Goal: Task Accomplishment & Management: Manage account settings

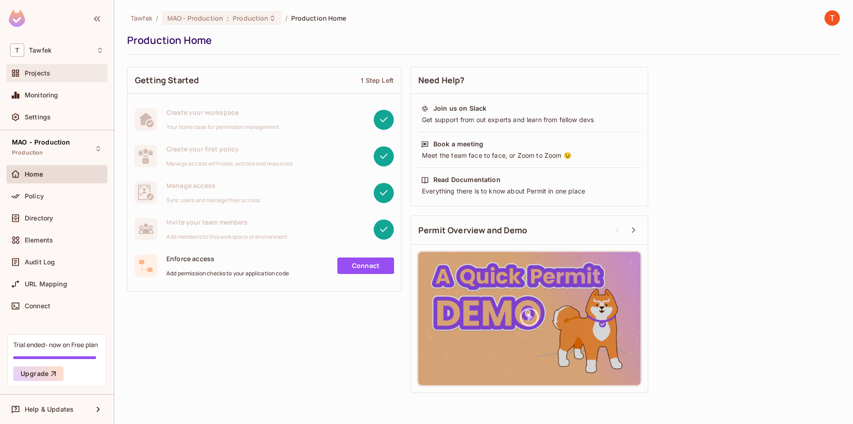
click at [58, 71] on div "Projects" at bounding box center [64, 73] width 79 height 7
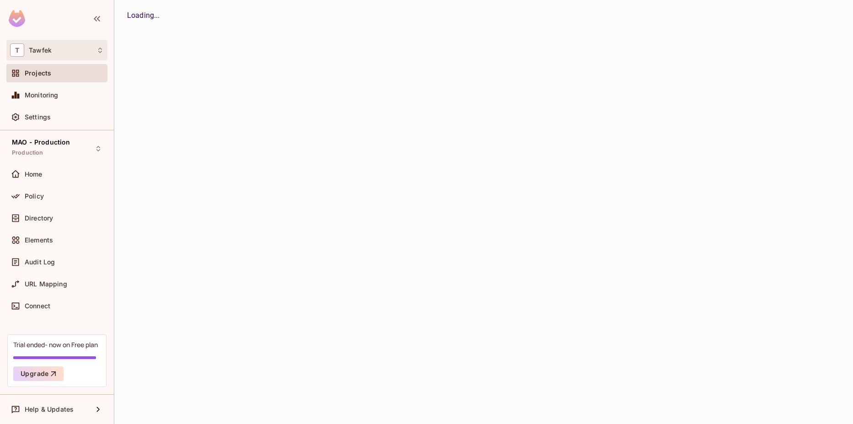
click at [64, 48] on div "T Tawfek" at bounding box center [57, 49] width 94 height 13
click at [68, 44] on div at bounding box center [426, 212] width 853 height 424
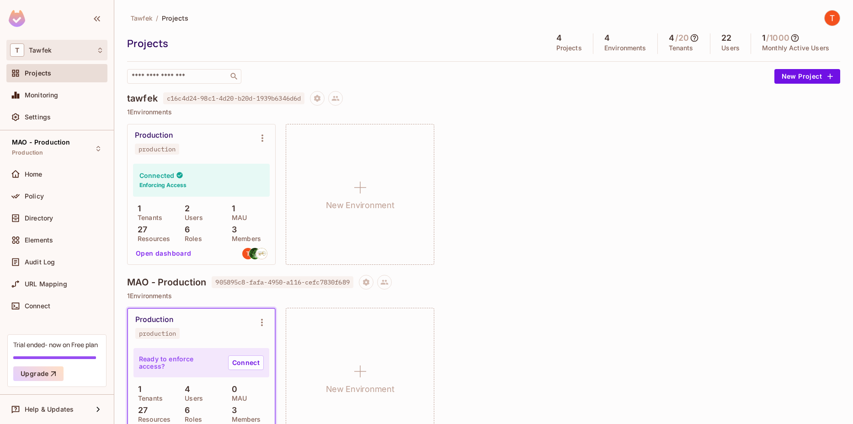
click at [75, 55] on div "T Tawfek" at bounding box center [57, 49] width 94 height 13
click at [173, 46] on div at bounding box center [426, 212] width 853 height 424
click at [71, 300] on span "Help & Updates" at bounding box center [49, 409] width 49 height 7
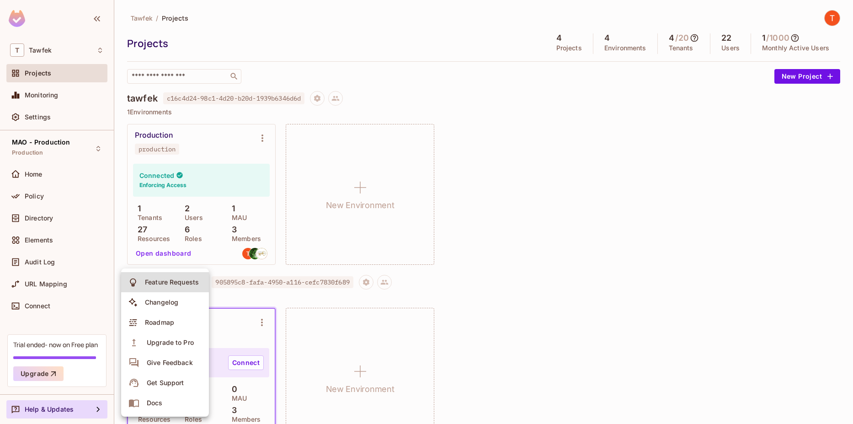
drag, startPoint x: 507, startPoint y: 319, endPoint x: 524, endPoint y: 286, distance: 36.8
click at [507, 300] on div at bounding box center [426, 212] width 853 height 424
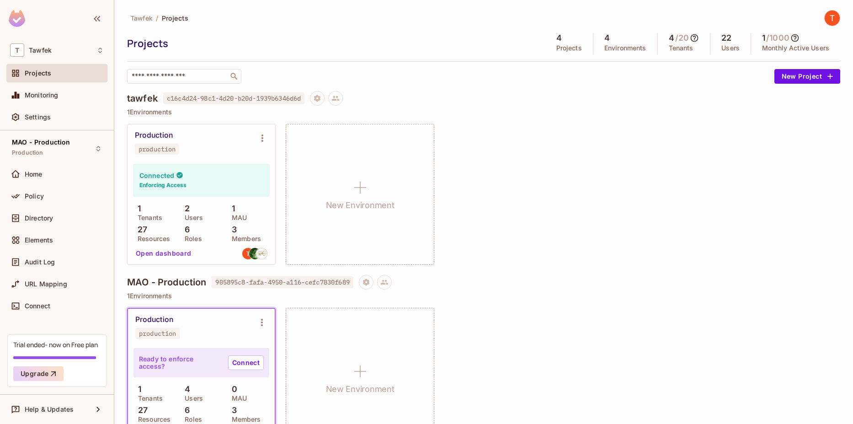
click at [630, 18] on img at bounding box center [832, 18] width 15 height 15
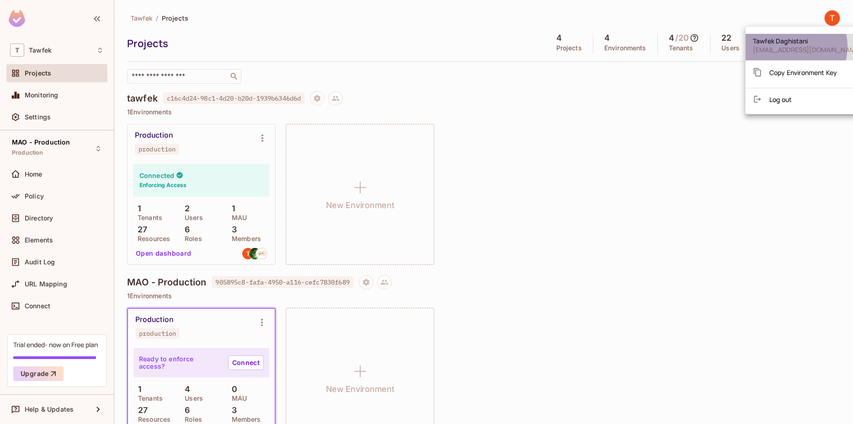
click at [630, 46] on span "[EMAIL_ADDRESS][DOMAIN_NAME]" at bounding box center [807, 49] width 109 height 9
click at [50, 49] on div at bounding box center [426, 212] width 853 height 424
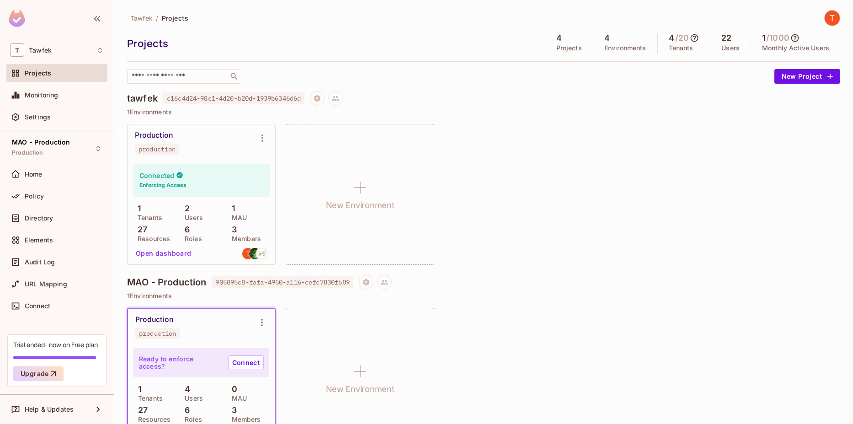
click at [31, 23] on div at bounding box center [57, 20] width 114 height 40
drag, startPoint x: 16, startPoint y: 19, endPoint x: 86, endPoint y: 12, distance: 69.4
click at [16, 19] on img at bounding box center [17, 18] width 16 height 17
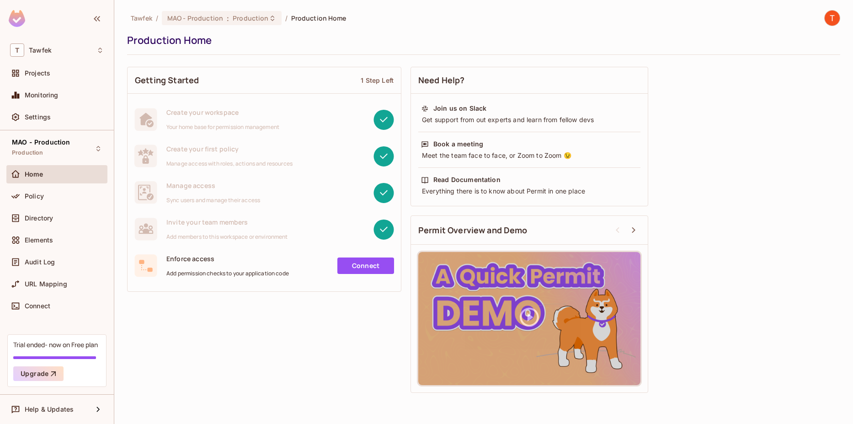
click at [67, 272] on div "Audit Log" at bounding box center [56, 264] width 101 height 22
click at [48, 117] on span "Settings" at bounding box center [38, 116] width 26 height 7
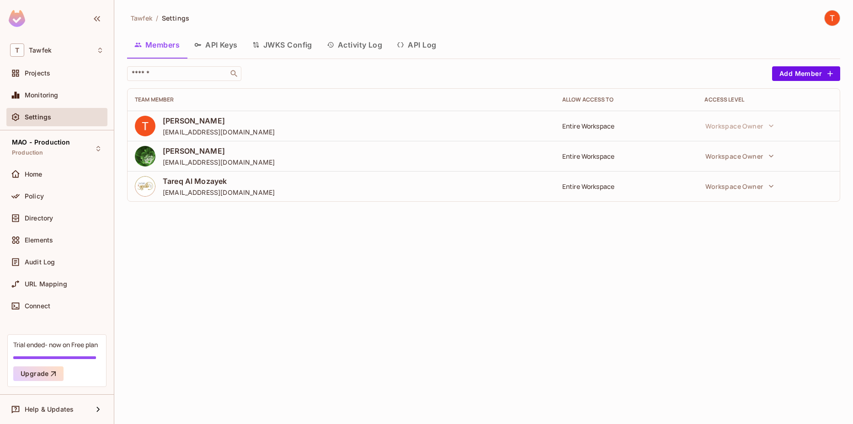
click at [225, 48] on button "API Keys" at bounding box center [216, 44] width 58 height 23
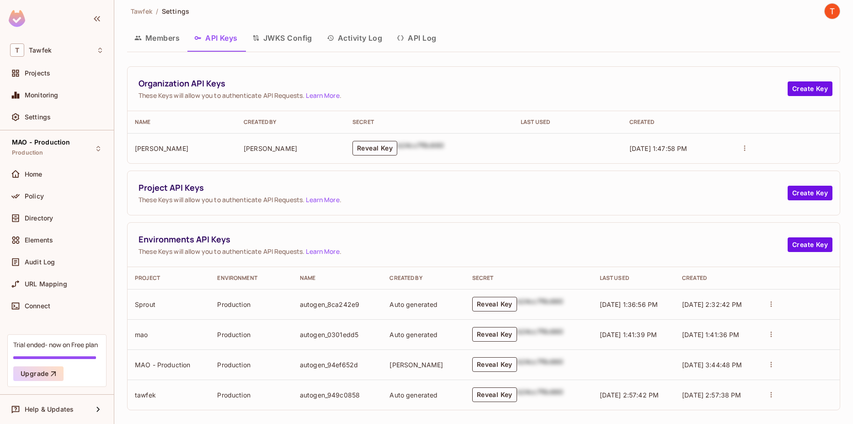
scroll to position [13, 0]
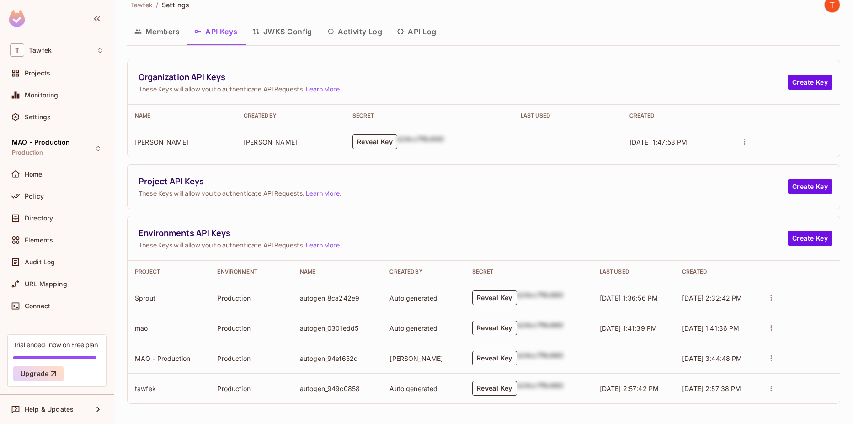
click at [386, 144] on button "Reveal Key" at bounding box center [375, 141] width 45 height 15
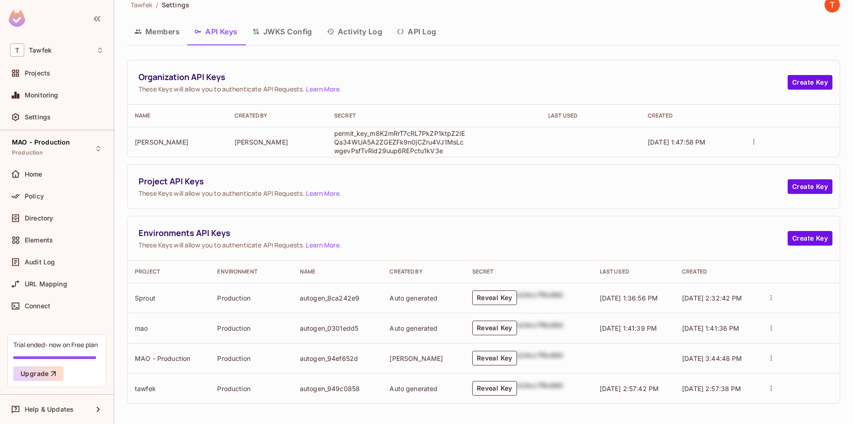
click at [391, 138] on p "permit_key_m8K2mRrT7cRL7PkZP1ktpZ2lEQa34WUA5A2ZGEZFk9n0jCZru4VJ1MsLcwgevPsfTvRi…" at bounding box center [400, 142] width 133 height 26
copy p "permit_key_m8K2mRrT7cRL7PkZP1ktpZ2lEQa34WUA5A2ZGEZFk9n0jCZru4VJ1MsLcwgevPsfTvRi…"
click at [55, 75] on div "Projects" at bounding box center [64, 73] width 79 height 7
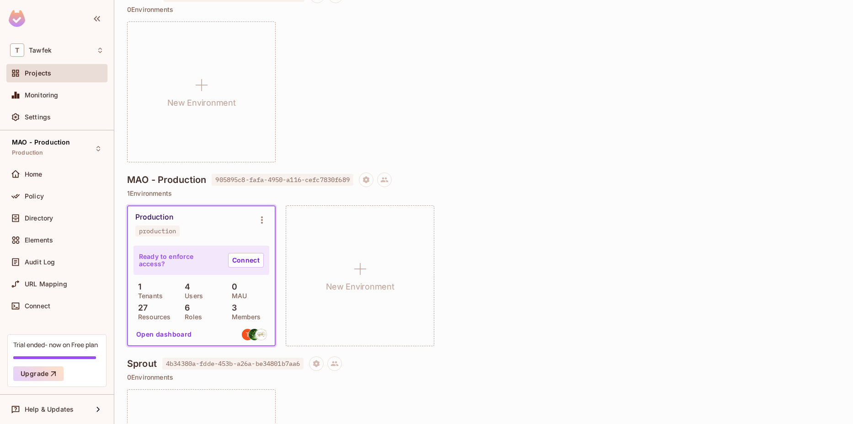
scroll to position [110, 0]
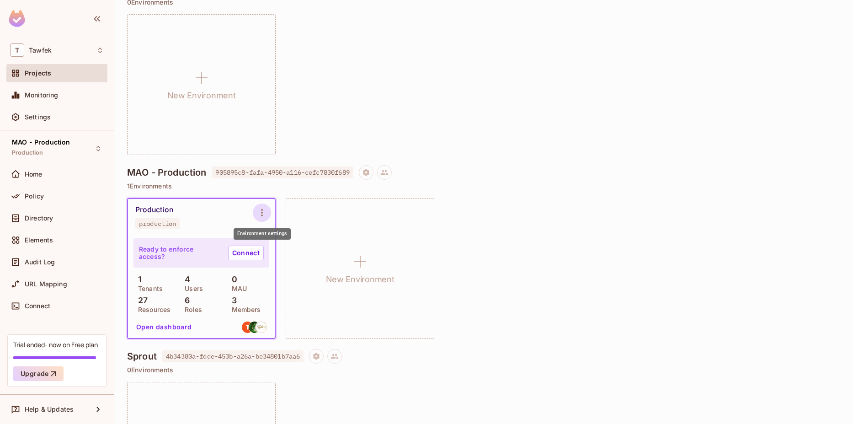
click at [268, 210] on button "Environment settings" at bounding box center [262, 213] width 18 height 18
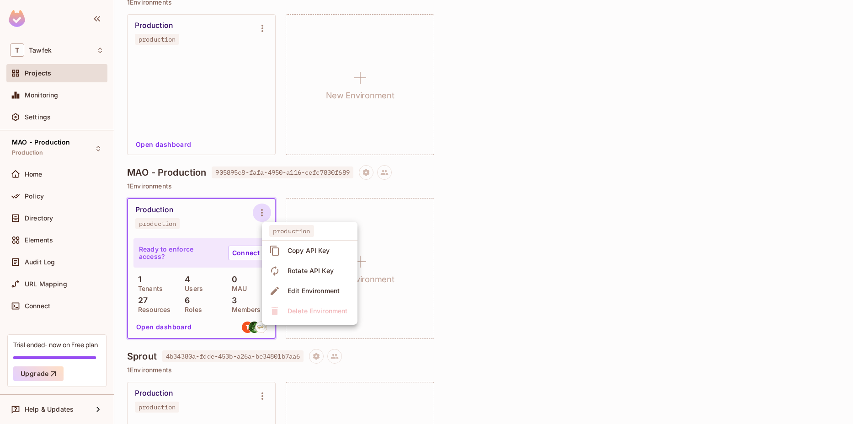
click at [303, 248] on div "Copy API Key" at bounding box center [309, 250] width 43 height 9
